Goal: Information Seeking & Learning: Learn about a topic

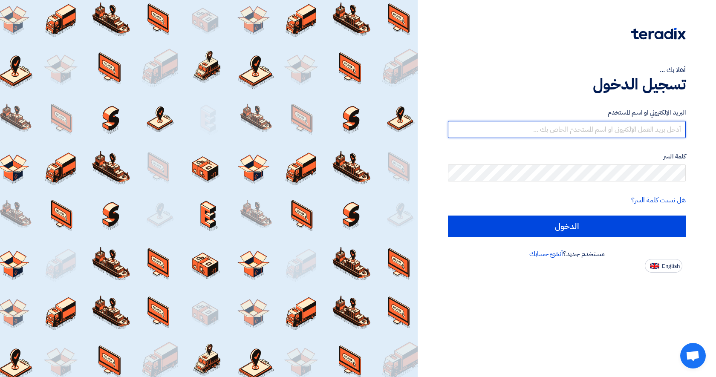
type input "[PERSON_NAME][EMAIL_ADDRESS][DOMAIN_NAME]"
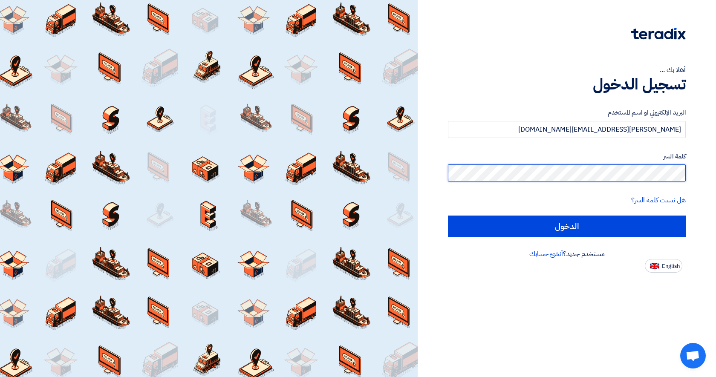
click at [567, 226] on input "الدخول" at bounding box center [567, 226] width 238 height 21
type input "Sign in"
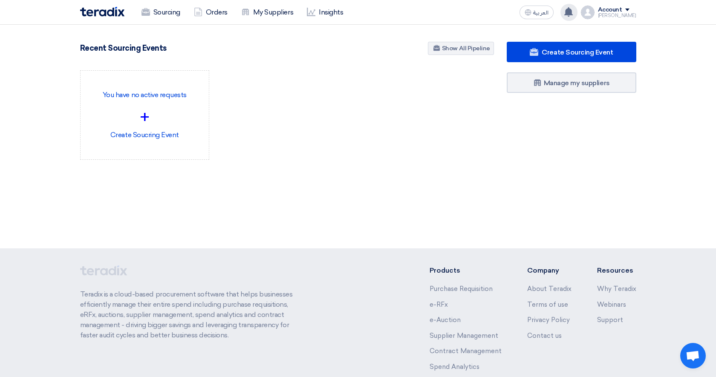
click at [573, 14] on use at bounding box center [568, 11] width 9 height 9
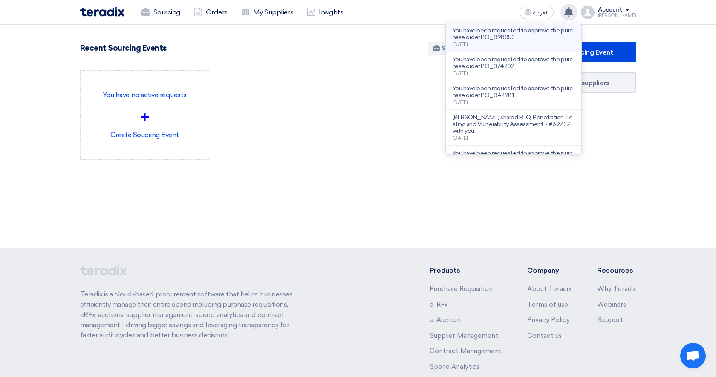
click at [525, 38] on p "You have been requested to approve the purchase order PO_898853" at bounding box center [514, 34] width 122 height 14
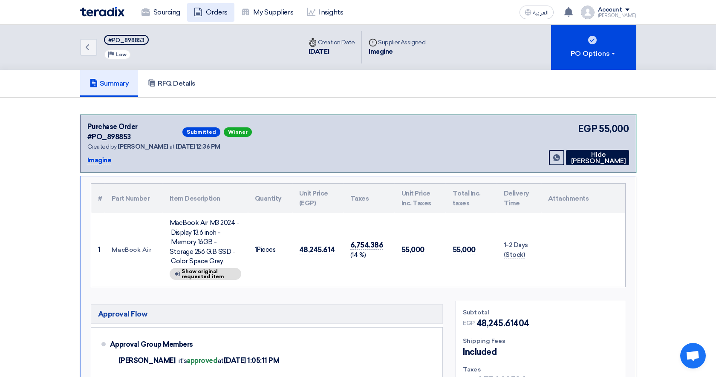
click at [213, 7] on link "Orders" at bounding box center [210, 12] width 47 height 19
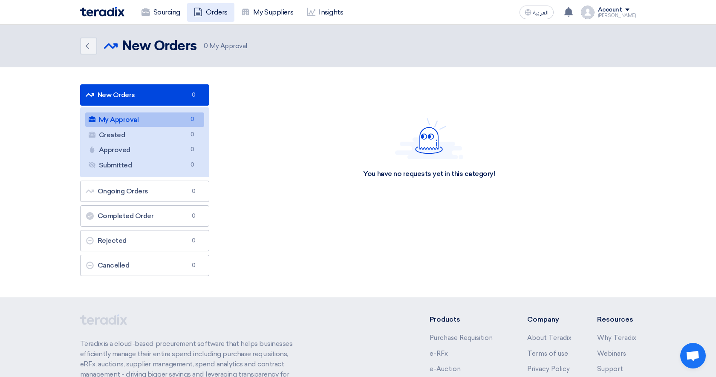
click at [210, 15] on link "Orders" at bounding box center [210, 12] width 47 height 19
click at [268, 7] on link "My Suppliers" at bounding box center [267, 12] width 66 height 19
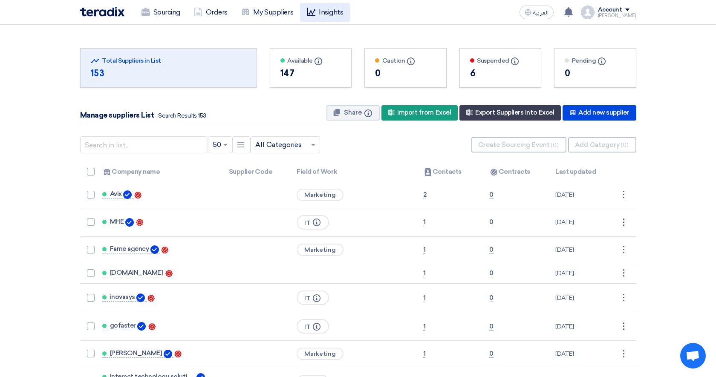
click at [343, 11] on link "Insights" at bounding box center [325, 12] width 50 height 19
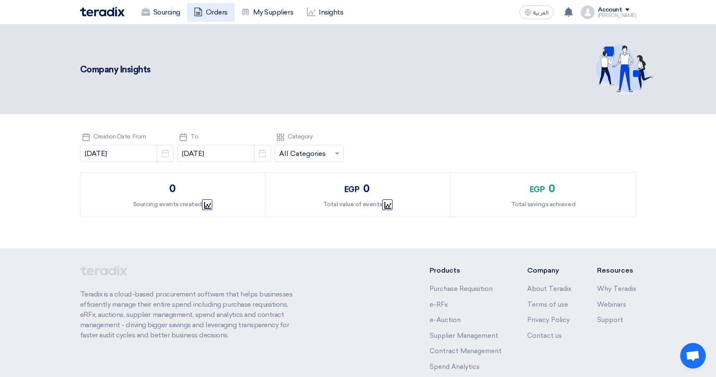
click at [223, 11] on link "Orders" at bounding box center [210, 12] width 47 height 19
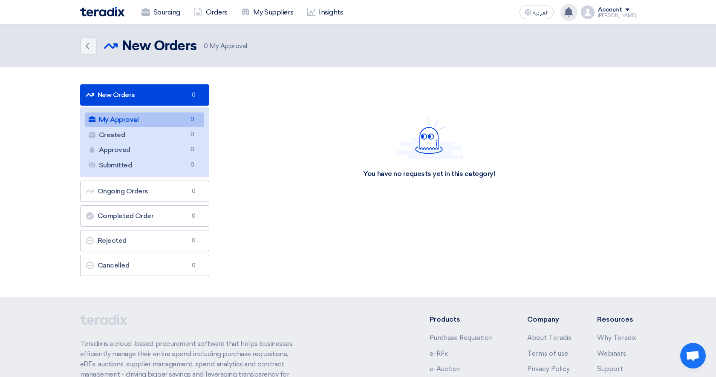
click at [571, 13] on icon at bounding box center [568, 11] width 9 height 9
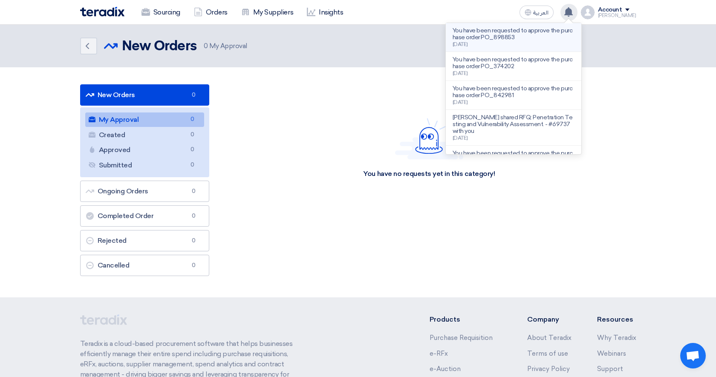
click at [515, 38] on p "You have been requested to approve the purchase order PO_898853" at bounding box center [514, 34] width 122 height 14
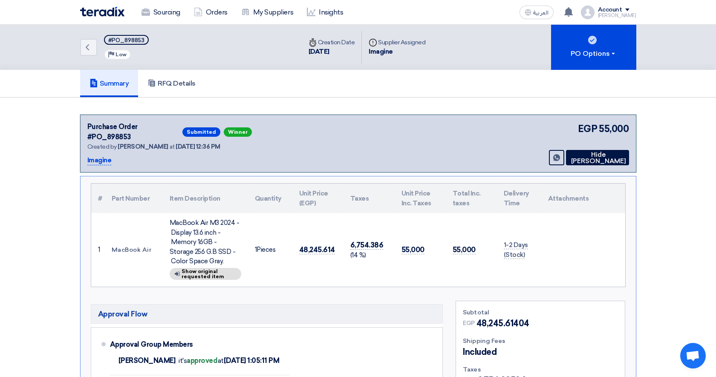
click at [387, 53] on div "Imagine" at bounding box center [397, 52] width 57 height 10
copy div "Imagine"
click at [254, 62] on div "Back #PO_898853 Priority Low" at bounding box center [191, 47] width 222 height 45
click at [90, 47] on icon "Back" at bounding box center [87, 47] width 10 height 10
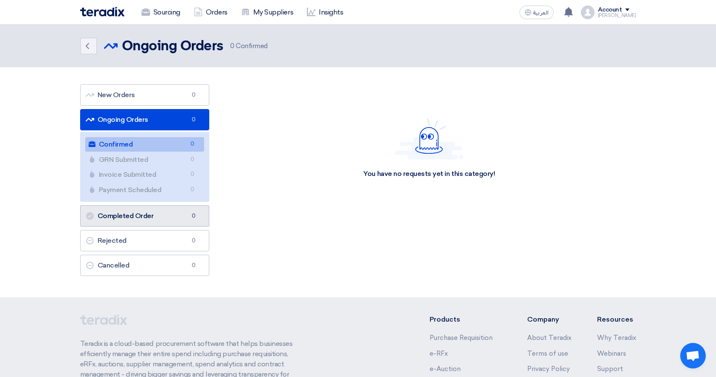
click at [165, 208] on link "Completed Order Completed Order 0" at bounding box center [145, 215] width 130 height 21
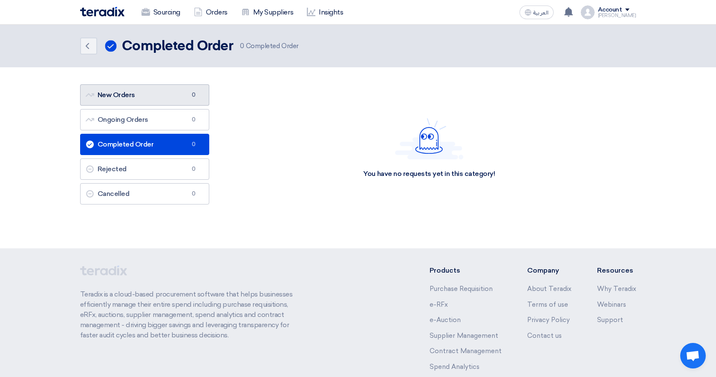
click at [154, 97] on link "New Orders New Orders 0" at bounding box center [145, 94] width 130 height 21
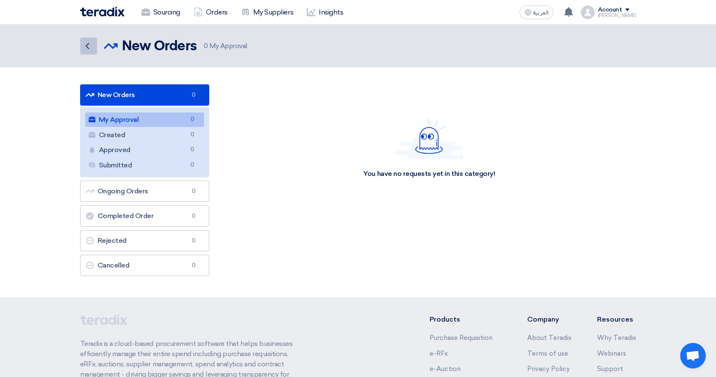
click at [87, 45] on use at bounding box center [87, 46] width 3 height 6
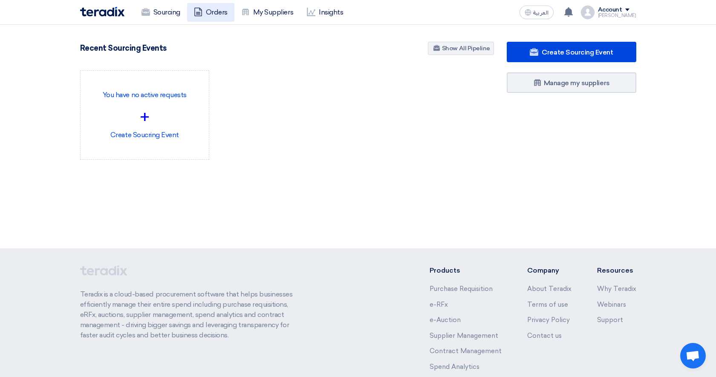
click at [211, 15] on link "Orders" at bounding box center [210, 12] width 47 height 19
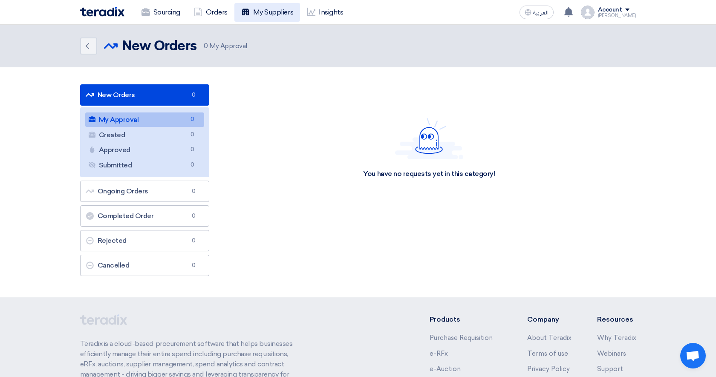
click at [267, 16] on link "My Suppliers" at bounding box center [267, 12] width 66 height 19
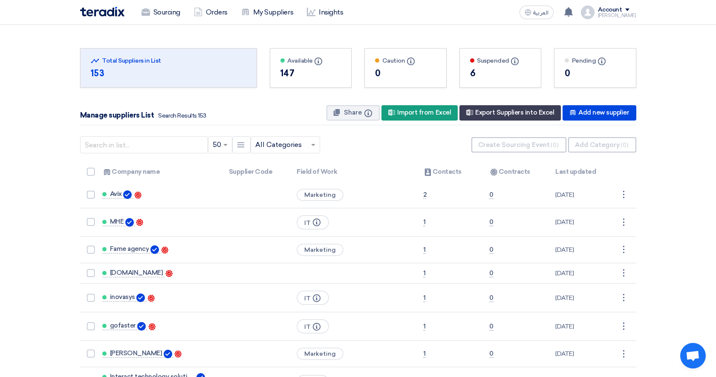
click at [282, 149] on input "text" at bounding box center [281, 145] width 52 height 14
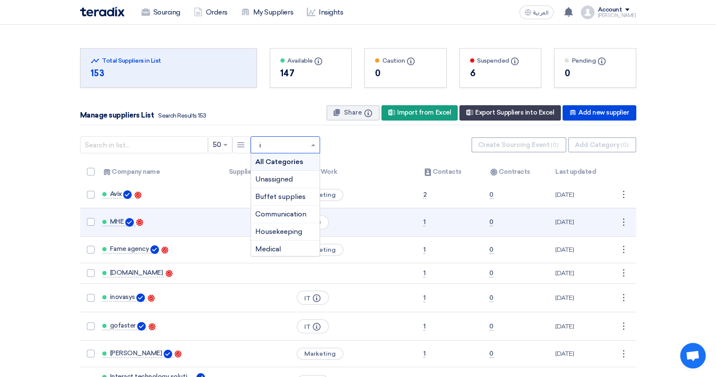
type input "it"
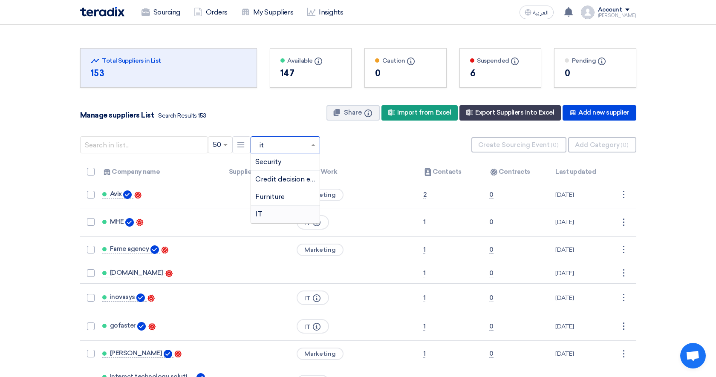
click at [266, 217] on div "IT" at bounding box center [285, 214] width 69 height 17
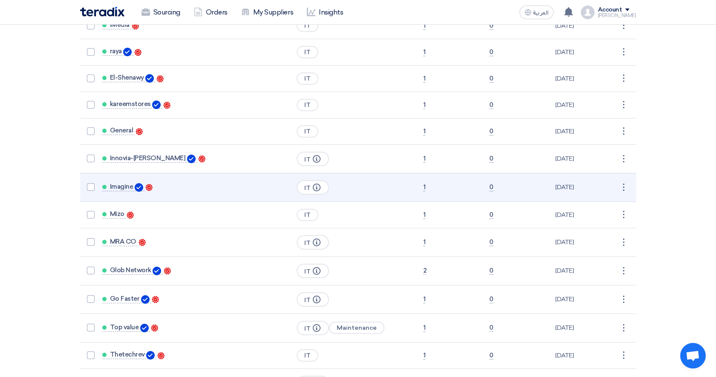
scroll to position [857, 0]
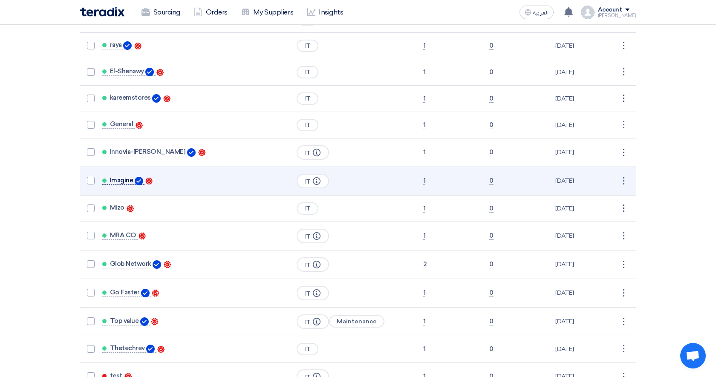
click at [112, 179] on span "Imagine" at bounding box center [121, 180] width 23 height 7
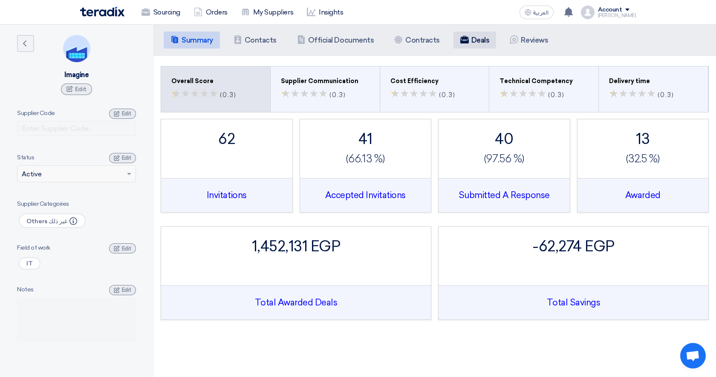
click at [482, 42] on h5 "Deals" at bounding box center [480, 40] width 18 height 9
